Goal: Task Accomplishment & Management: Complete application form

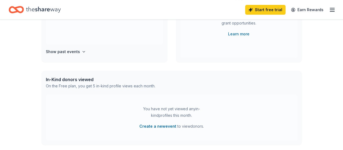
scroll to position [81, 0]
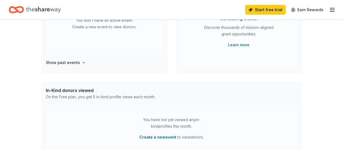
click at [82, 90] on div "In-Kind donors viewed" at bounding box center [101, 90] width 110 height 7
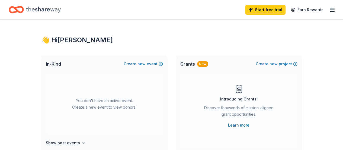
scroll to position [0, 0]
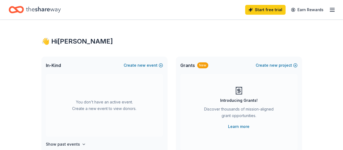
click at [330, 10] on line "button" at bounding box center [332, 10] width 4 height 0
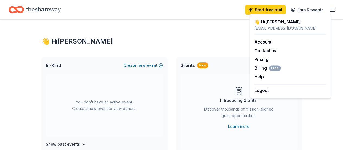
click at [37, 9] on icon "Home" at bounding box center [43, 10] width 35 height 6
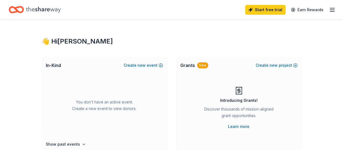
click at [18, 11] on icon "Home" at bounding box center [13, 9] width 8 height 5
click at [329, 10] on icon "button" at bounding box center [332, 10] width 7 height 7
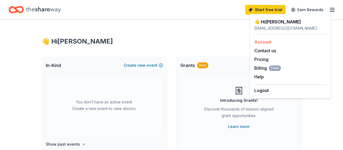
click at [264, 40] on link "Account" at bounding box center [263, 41] width 17 height 5
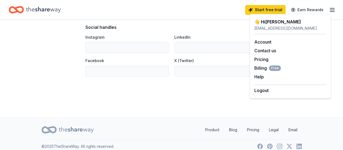
scroll to position [392, 0]
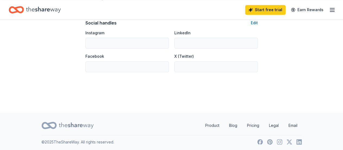
click at [330, 10] on line "button" at bounding box center [332, 10] width 4 height 0
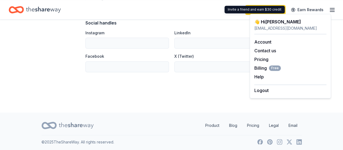
click at [270, 11] on div "Invite a friend and earn $30 credit Invite a friend and earn $30 credit" at bounding box center [255, 10] width 60 height 8
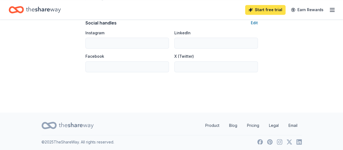
click at [270, 10] on link "Start free trial" at bounding box center [265, 10] width 40 height 10
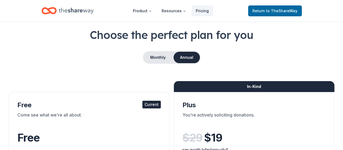
scroll to position [54, 0]
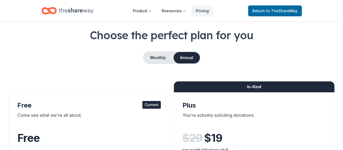
scroll to position [0, 0]
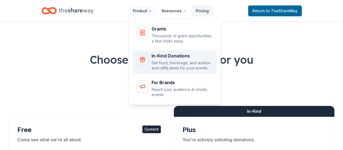
click at [164, 55] on div "In-Kind Donations" at bounding box center [183, 55] width 62 height 4
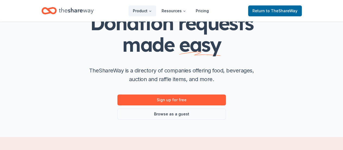
scroll to position [27, 0]
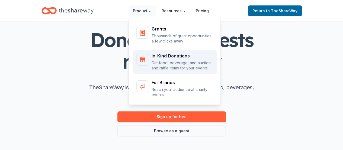
click at [163, 56] on div "In-Kind Donations" at bounding box center [183, 55] width 62 height 4
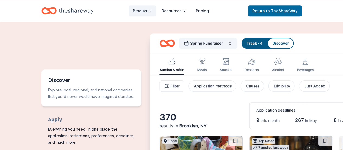
scroll to position [244, 0]
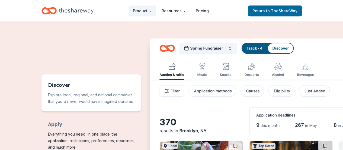
click at [201, 56] on img "Features for running your books" at bounding box center [289, 136] width 278 height 196
click at [173, 59] on img "Features for running your books" at bounding box center [289, 136] width 278 height 196
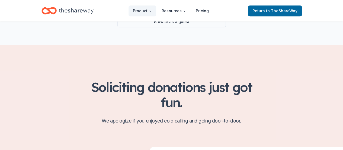
scroll to position [109, 0]
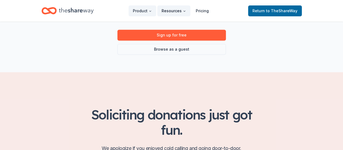
click at [174, 9] on button "Resources" at bounding box center [173, 10] width 33 height 11
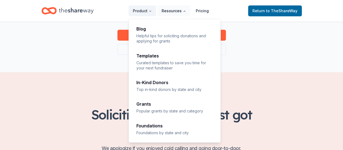
click at [174, 13] on button "Resources" at bounding box center [173, 10] width 33 height 11
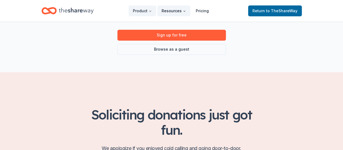
click at [174, 13] on button "Resources" at bounding box center [173, 10] width 33 height 11
click at [183, 51] on link "Browse as a guest" at bounding box center [172, 49] width 109 height 11
click at [173, 49] on link "Browse as a guest" at bounding box center [172, 49] width 109 height 11
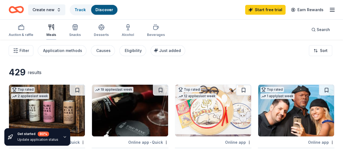
click at [54, 30] on div "Meals" at bounding box center [51, 30] width 10 height 13
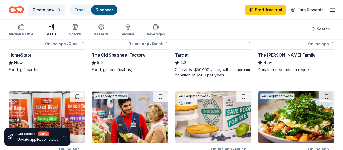
scroll to position [353, 0]
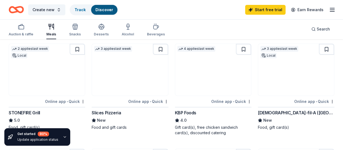
scroll to position [0, 0]
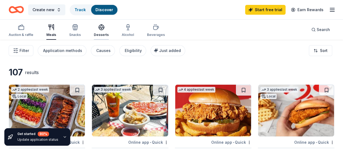
click at [100, 30] on div "button" at bounding box center [101, 27] width 15 height 7
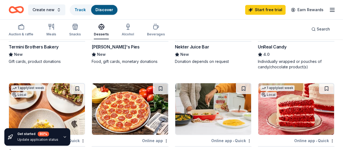
scroll to position [240, 0]
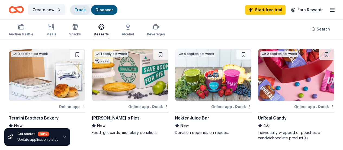
click at [82, 9] on link "Track" at bounding box center [80, 9] width 11 height 5
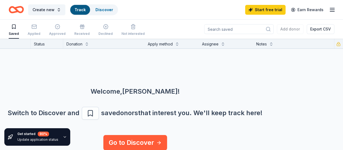
scroll to position [13, 0]
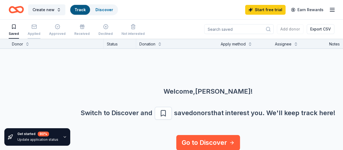
click at [37, 29] on icon "button" at bounding box center [33, 26] width 5 height 5
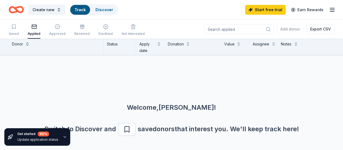
scroll to position [20, 0]
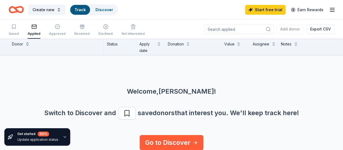
click at [21, 45] on div "Donor" at bounding box center [17, 44] width 11 height 7
click at [30, 44] on button at bounding box center [27, 43] width 4 height 5
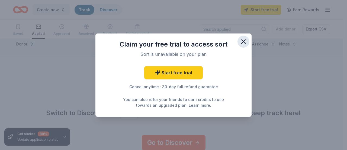
click at [244, 43] on icon "button" at bounding box center [244, 42] width 8 height 8
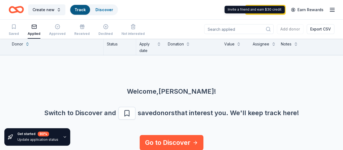
click at [338, 7] on div "Create new Track Discover Start free trial Earn Rewards" at bounding box center [171, 9] width 343 height 19
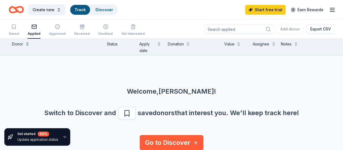
click at [329, 9] on icon "button" at bounding box center [332, 10] width 7 height 7
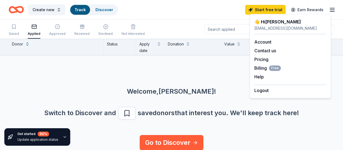
click at [280, 22] on div "👋 Hi Daniela" at bounding box center [291, 21] width 72 height 7
click at [259, 41] on link "Account" at bounding box center [263, 41] width 17 height 5
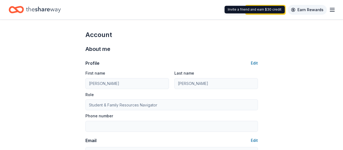
click at [307, 10] on link "Earn Rewards" at bounding box center [307, 10] width 39 height 10
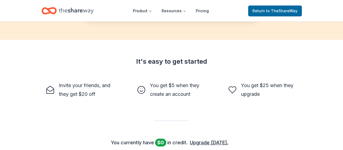
scroll to position [25, 0]
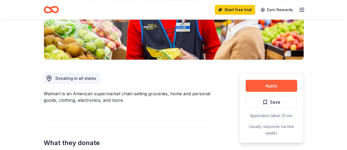
scroll to position [109, 0]
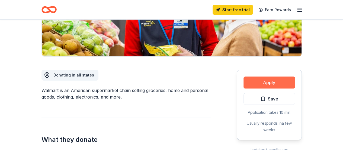
click at [271, 82] on button "Apply" at bounding box center [270, 82] width 52 height 12
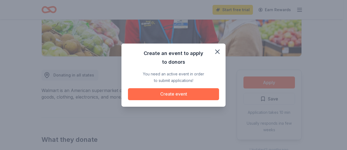
click at [205, 93] on button "Create event" at bounding box center [173, 94] width 91 height 12
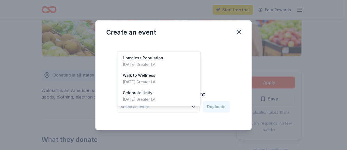
click at [194, 106] on icon "button" at bounding box center [193, 106] width 5 height 5
click at [190, 54] on div "Homeless Population Aug 28, 2025 · Greater LA" at bounding box center [159, 60] width 81 height 17
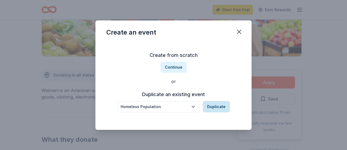
click at [215, 108] on button "Duplicate" at bounding box center [216, 106] width 27 height 11
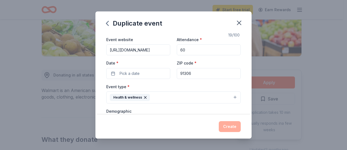
scroll to position [0, 0]
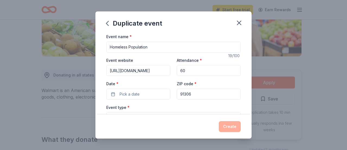
drag, startPoint x: 195, startPoint y: 68, endPoint x: 167, endPoint y: 69, distance: 27.7
click at [167, 69] on div "Event website https://sutterms.lausd.org/ Attendance * 60 Date * Pick a date ZI…" at bounding box center [173, 78] width 135 height 43
type input "50"
click at [154, 96] on button "Pick a date" at bounding box center [138, 93] width 64 height 11
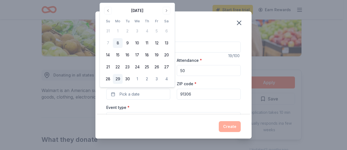
click at [117, 79] on button "29" at bounding box center [118, 79] width 10 height 10
click at [244, 82] on div "Event name * Homeless Population 19 /100 Event website https://sutterms.lausd.o…" at bounding box center [174, 73] width 156 height 81
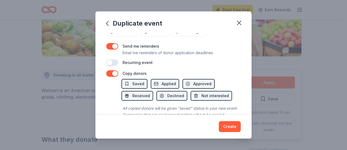
scroll to position [237, 0]
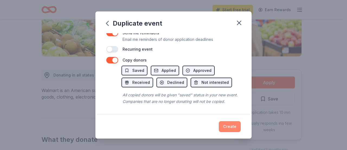
click at [234, 125] on button "Create" at bounding box center [230, 126] width 22 height 11
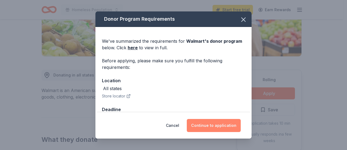
click at [220, 126] on button "Continue to application" at bounding box center [214, 125] width 54 height 13
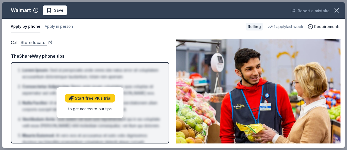
click at [37, 42] on link "Store locator" at bounding box center [37, 42] width 32 height 7
click at [26, 43] on link "Store locator" at bounding box center [37, 42] width 32 height 7
click at [341, 8] on button "button" at bounding box center [337, 10] width 12 height 12
